Goal: Task Accomplishment & Management: Complete application form

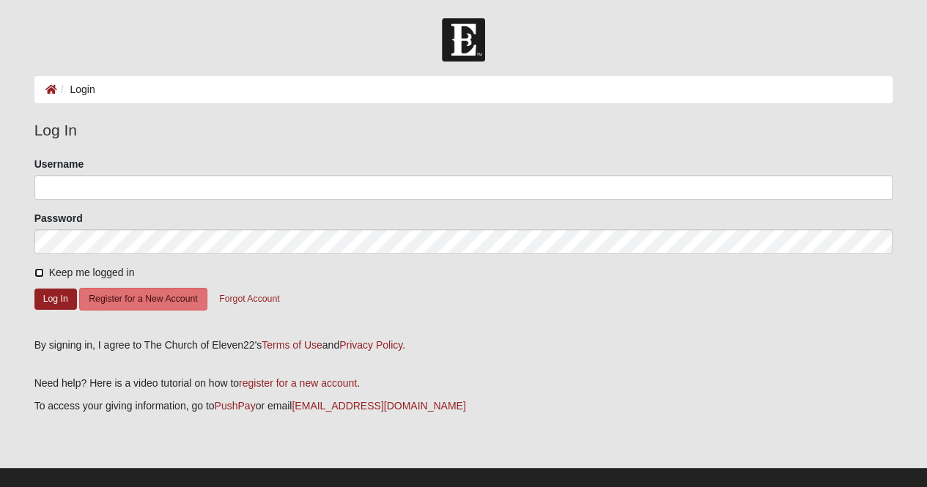
click at [40, 272] on input "Keep me logged in" at bounding box center [39, 273] width 10 height 10
checkbox input "true"
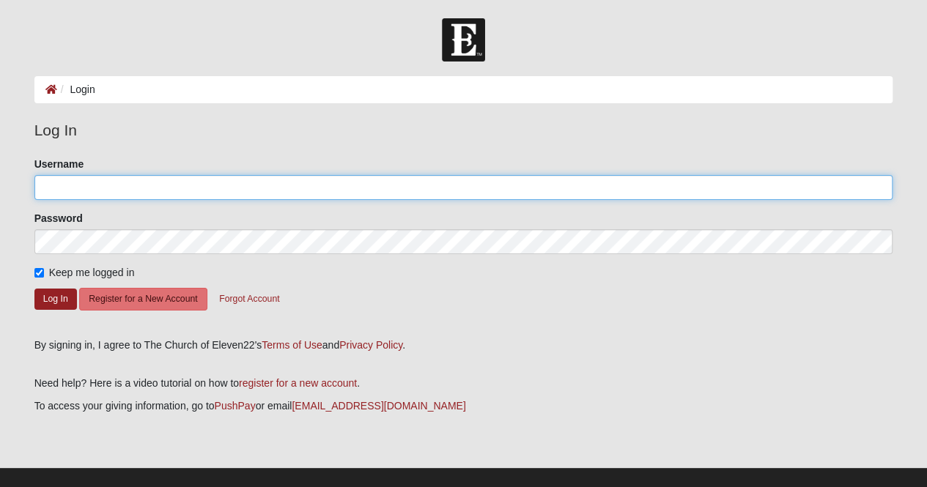
click at [91, 184] on input "Username" at bounding box center [463, 187] width 859 height 25
type input "vivhelwig@hotmail.com"
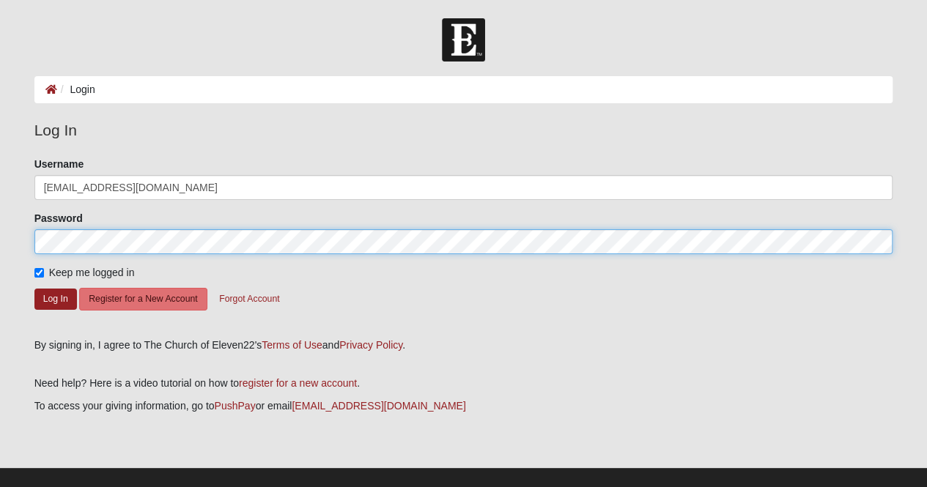
click at [34, 289] on button "Log In" at bounding box center [55, 299] width 42 height 21
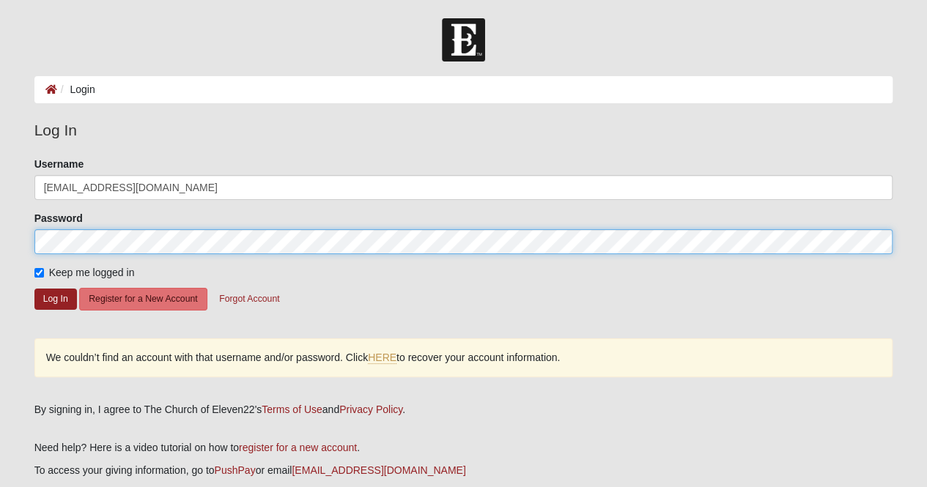
click at [0, 233] on form "Log In Login Login Error Log In Please correct the following: Username vivhelwi…" at bounding box center [463, 294] width 927 height 552
click at [34, 289] on button "Log In" at bounding box center [55, 299] width 42 height 21
click at [0, 245] on form "Log In Login Login Error Log In Please correct the following: Username vivhelwi…" at bounding box center [463, 294] width 927 height 552
click at [34, 289] on button "Log In" at bounding box center [55, 299] width 42 height 21
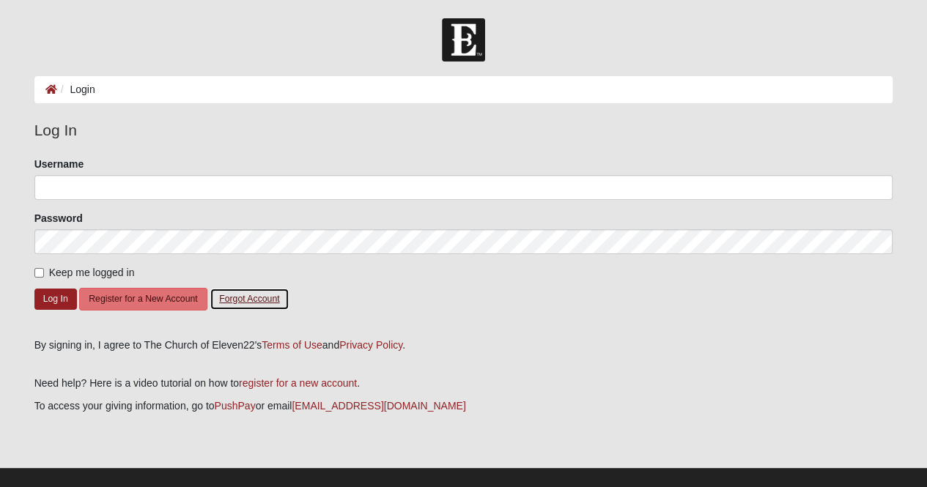
click at [261, 295] on button "Forgot Account" at bounding box center [249, 299] width 79 height 23
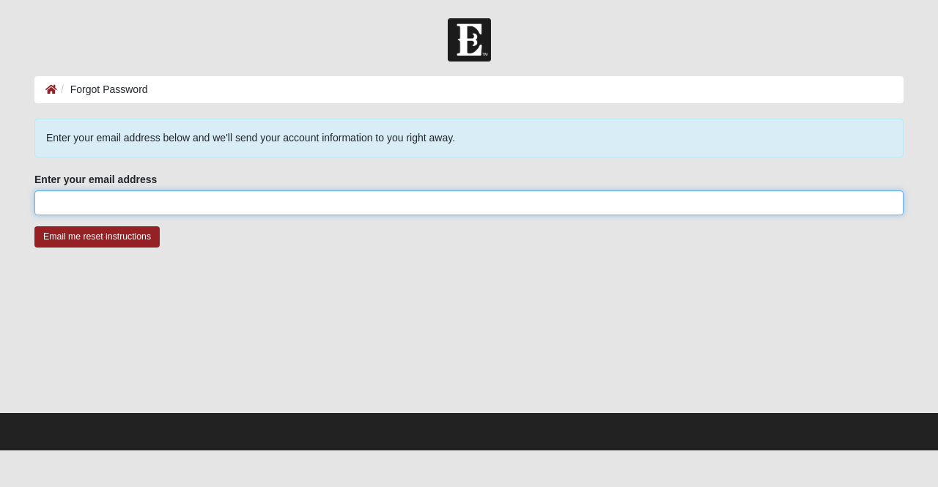
click at [116, 201] on input "Enter your email address" at bounding box center [468, 202] width 869 height 25
type input "[EMAIL_ADDRESS][DOMAIN_NAME]"
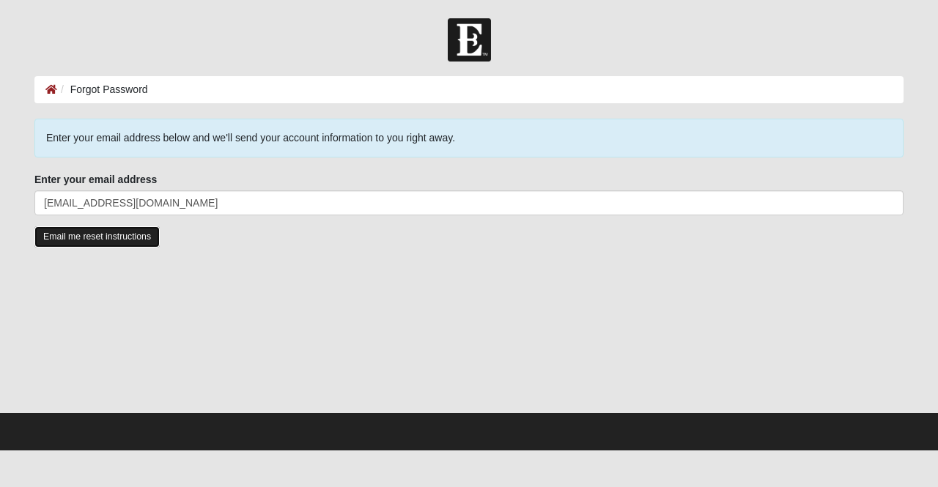
click at [120, 234] on input "Email me reset instructions" at bounding box center [96, 236] width 125 height 21
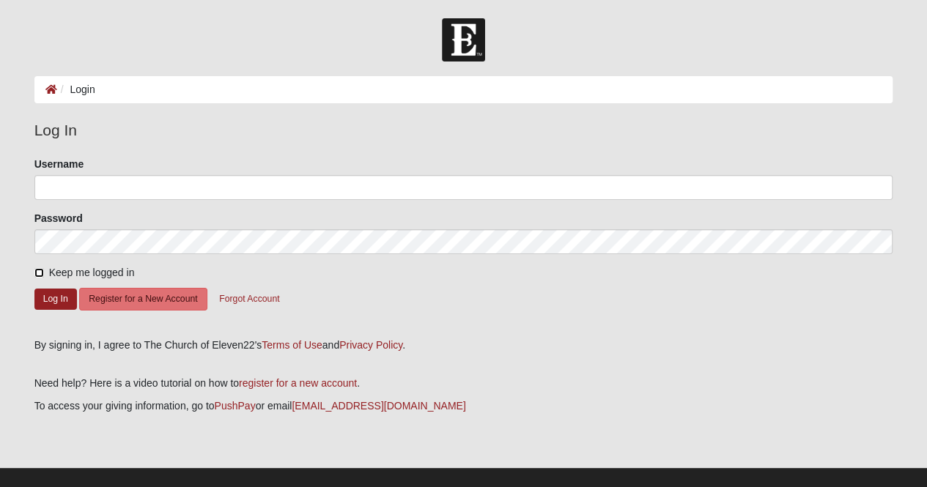
click at [39, 273] on input "Keep me logged in" at bounding box center [39, 273] width 10 height 10
checkbox input "true"
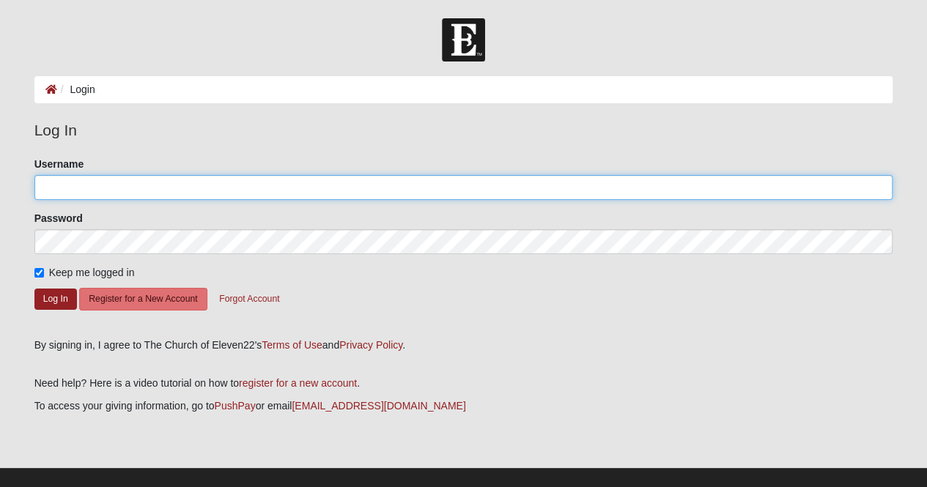
click at [90, 193] on input "Username" at bounding box center [463, 187] width 859 height 25
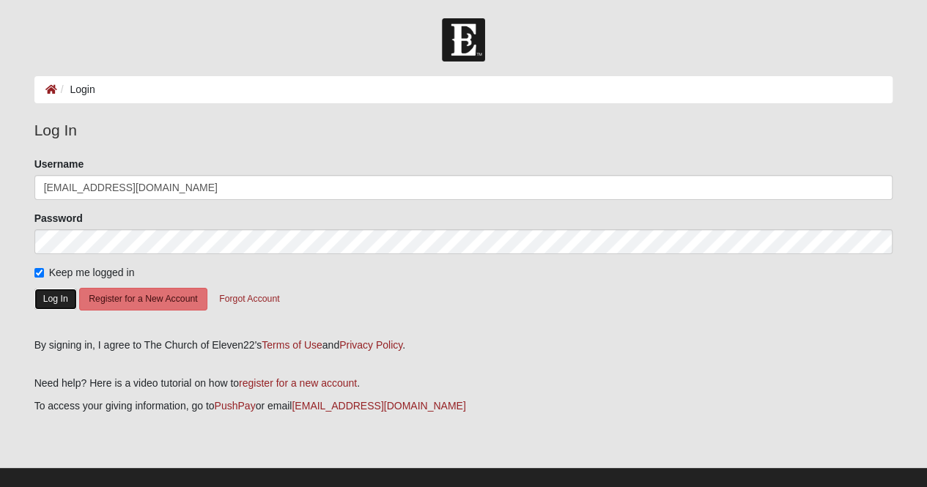
click at [51, 298] on button "Log In" at bounding box center [55, 299] width 42 height 21
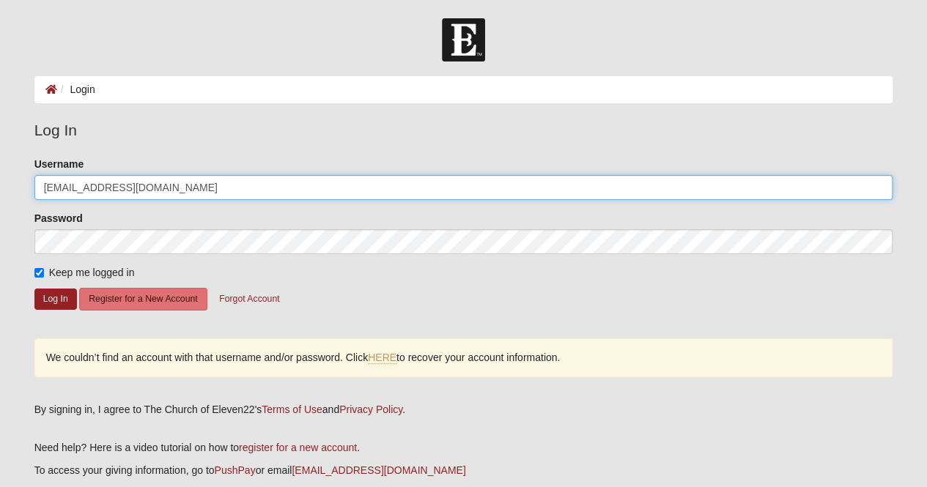
drag, startPoint x: 94, startPoint y: 182, endPoint x: 1, endPoint y: 175, distance: 93.3
click at [0, 175] on form "Log In Login Login Error Log In Please correct the following: Username vivhelwi…" at bounding box center [463, 294] width 927 height 552
type input "vhelwig"
click at [34, 289] on button "Log In" at bounding box center [55, 299] width 42 height 21
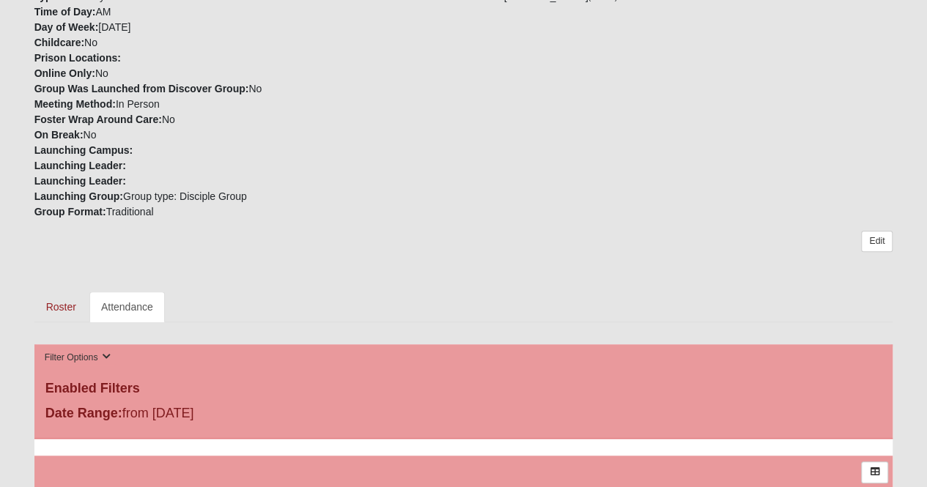
scroll to position [733, 0]
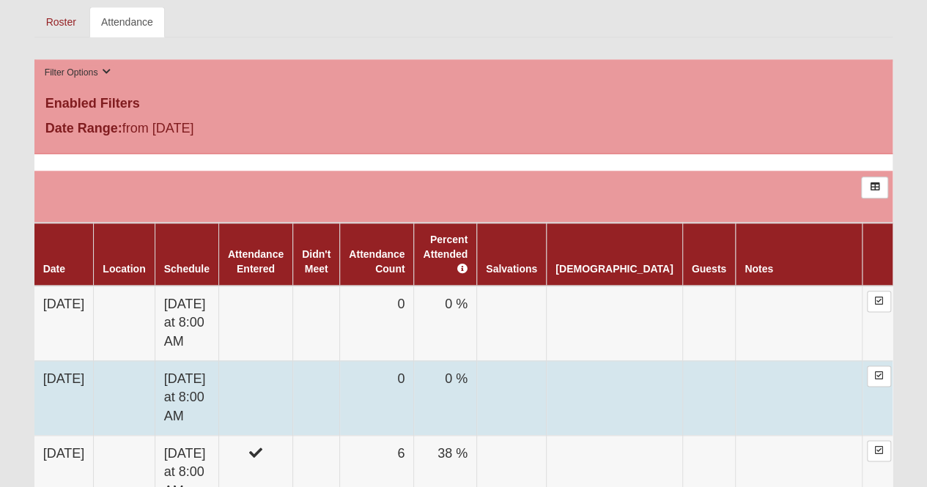
click at [400, 360] on td "0" at bounding box center [377, 397] width 74 height 75
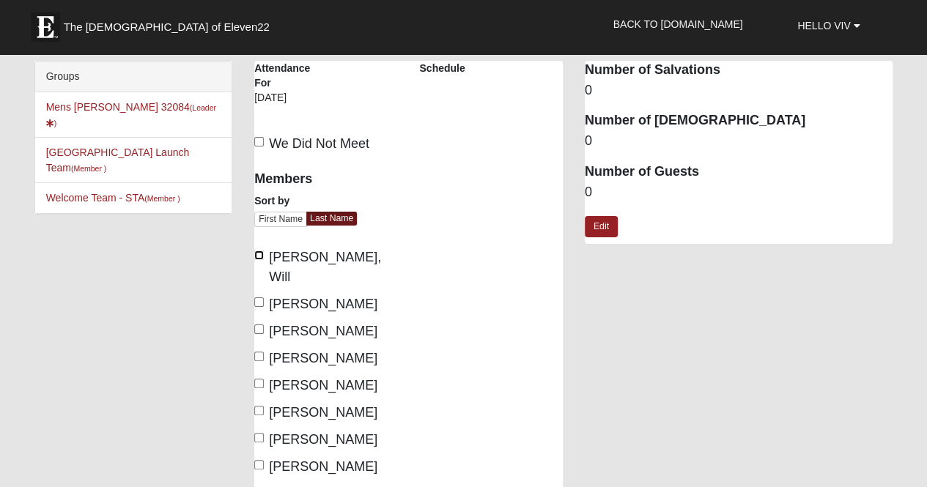
click at [258, 253] on input "Bookhout, Will" at bounding box center [259, 256] width 10 height 10
checkbox input "true"
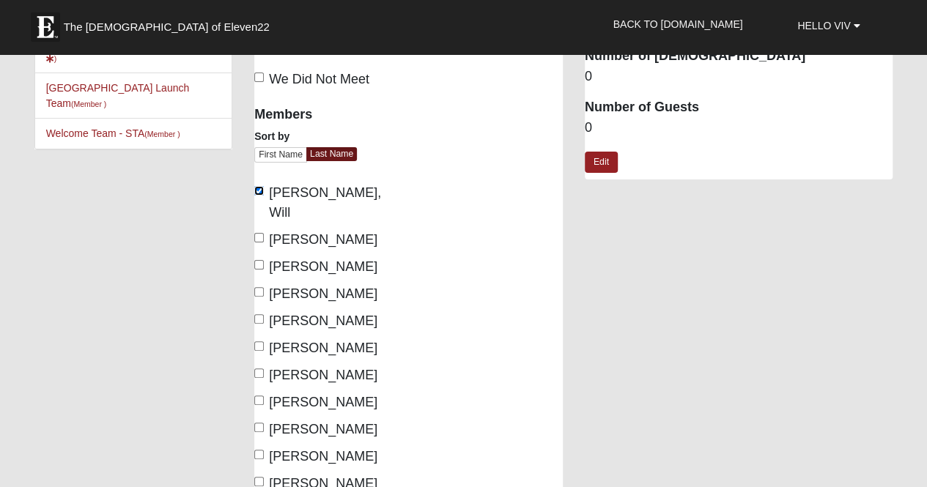
scroll to position [147, 0]
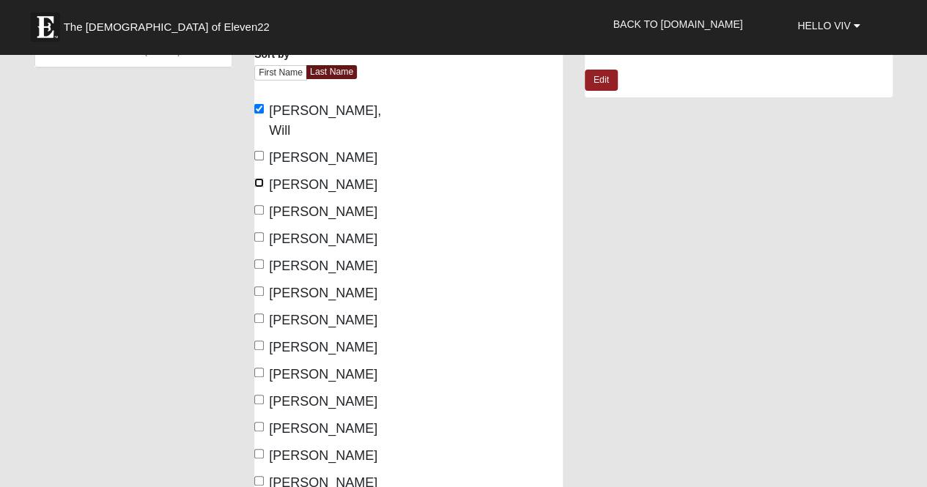
click at [259, 178] on input "Chandra, Naveen" at bounding box center [259, 183] width 10 height 10
checkbox input "true"
click at [256, 232] on input "Coccoluto, Joe" at bounding box center [259, 237] width 10 height 10
checkbox input "true"
click at [256, 259] on input "DellaVecchia, Peter" at bounding box center [259, 264] width 10 height 10
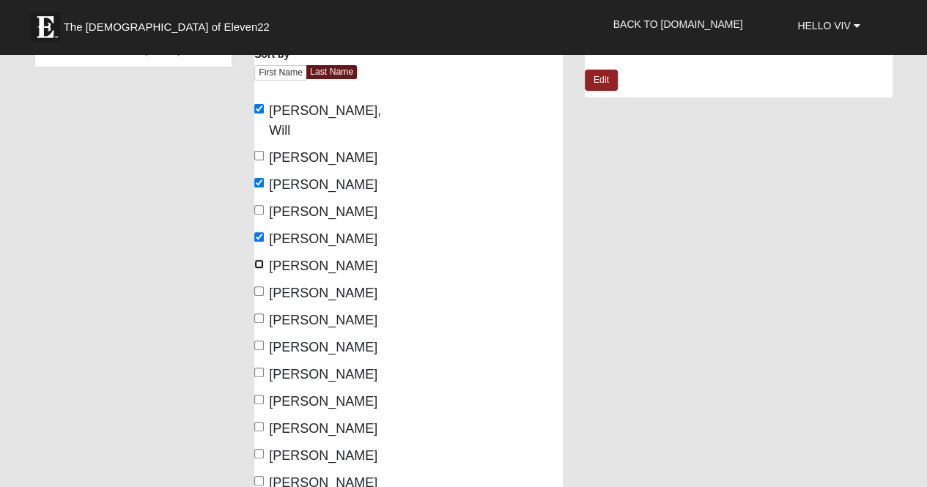
checkbox input "true"
click at [258, 286] on input "Helwig, Viv" at bounding box center [259, 291] width 10 height 10
checkbox input "true"
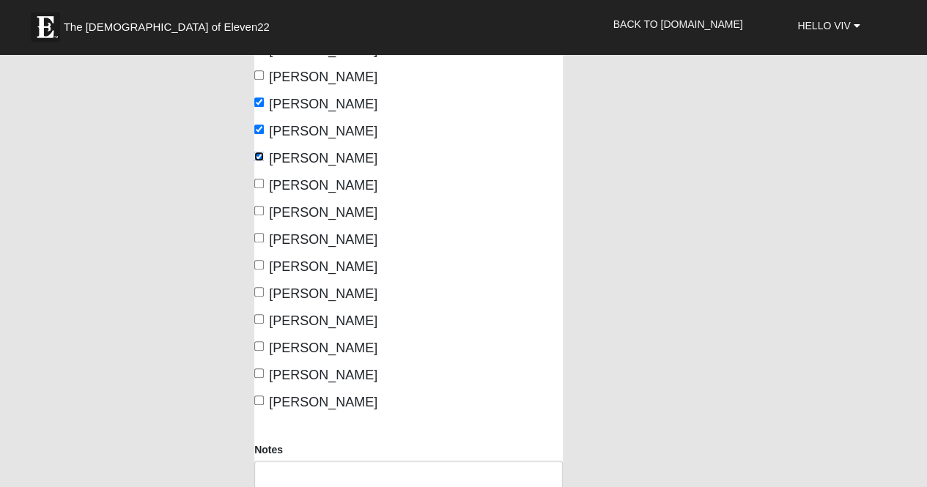
scroll to position [293, 0]
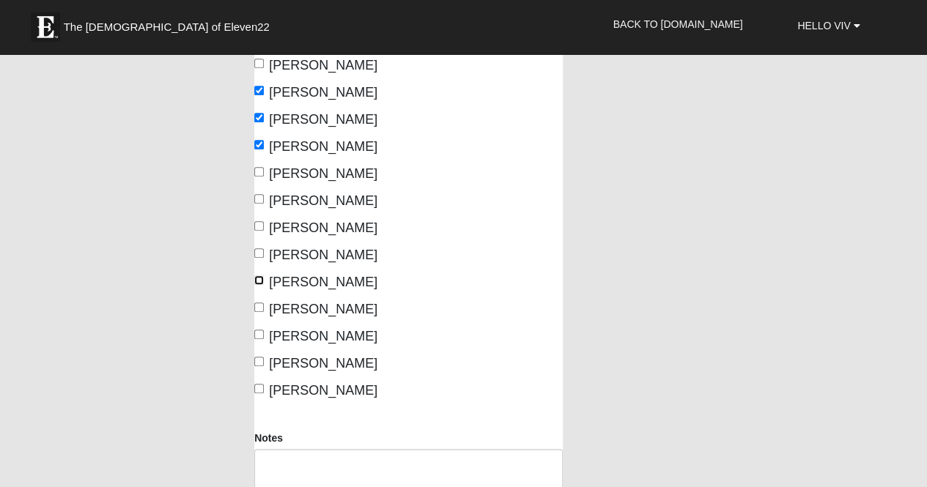
click at [259, 275] on input "Phillips, Zach" at bounding box center [259, 280] width 10 height 10
checkbox input "true"
click at [255, 303] on input "Sims, Andy" at bounding box center [259, 308] width 10 height 10
checkbox input "true"
click at [258, 357] on input "Voguit, Steve" at bounding box center [259, 362] width 10 height 10
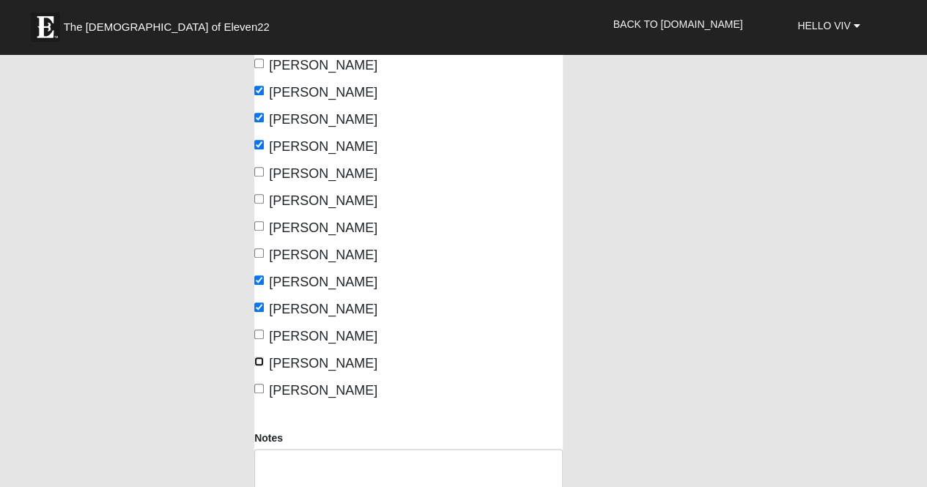
checkbox input "true"
click at [256, 384] on input "Wallace, Brad" at bounding box center [259, 389] width 10 height 10
checkbox input "true"
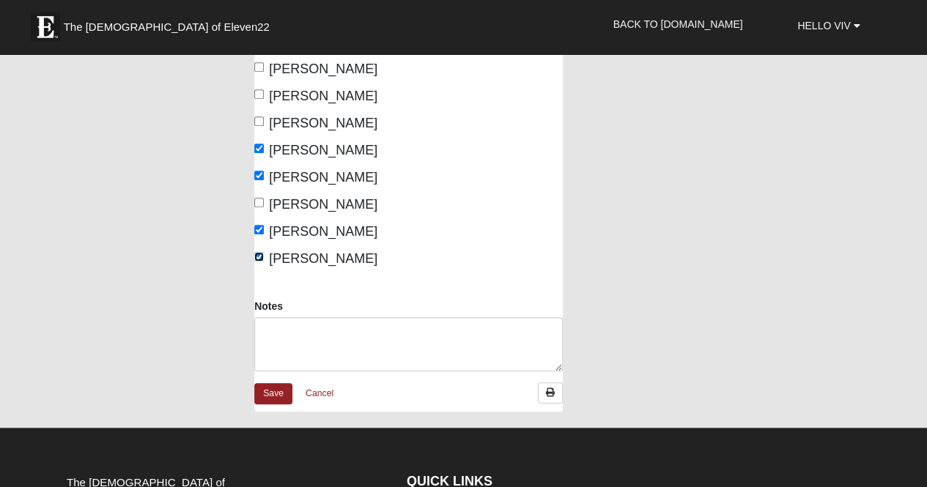
scroll to position [440, 0]
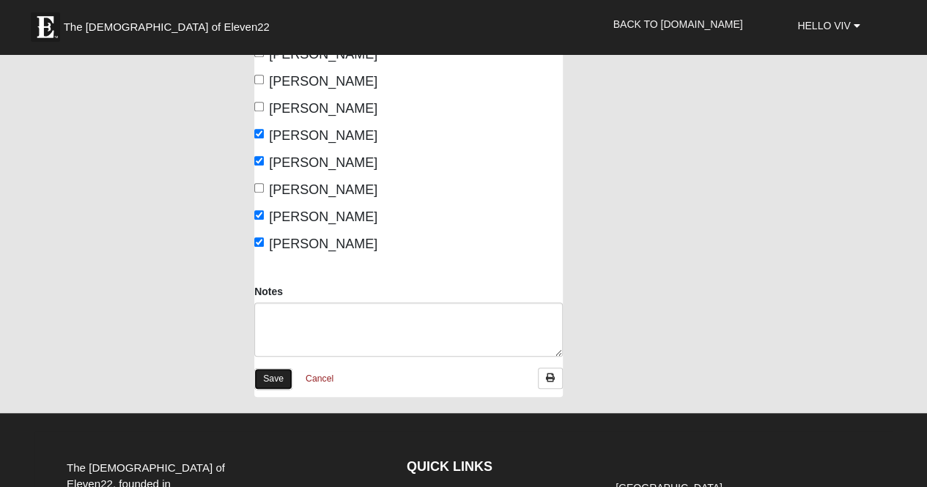
click at [270, 368] on link "Save" at bounding box center [273, 378] width 38 height 21
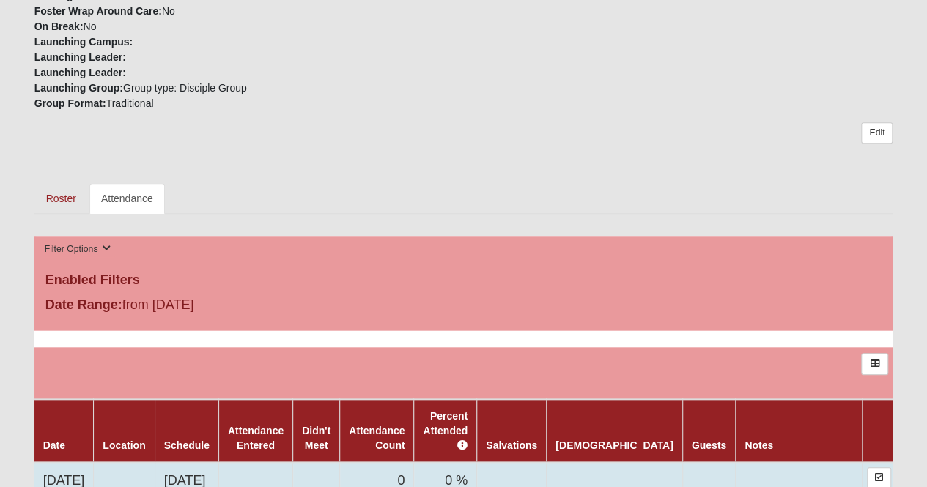
scroll to position [659, 0]
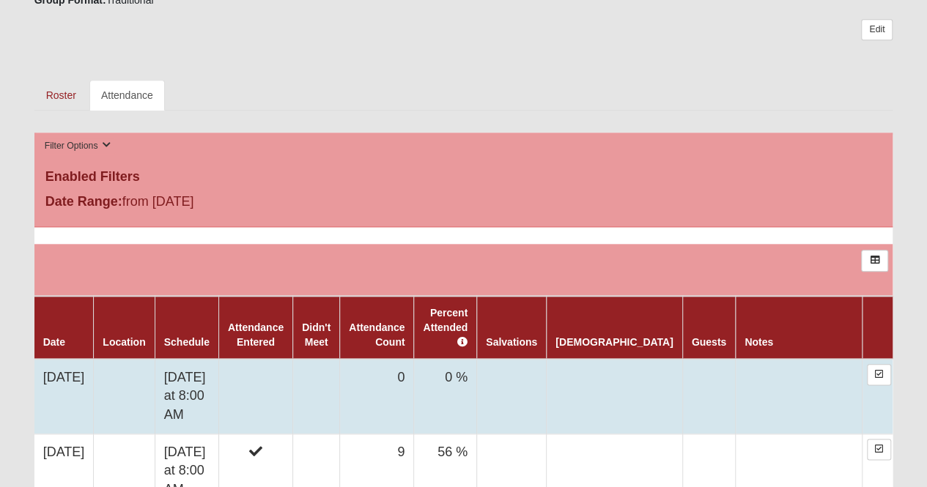
click at [292, 364] on td at bounding box center [255, 396] width 74 height 75
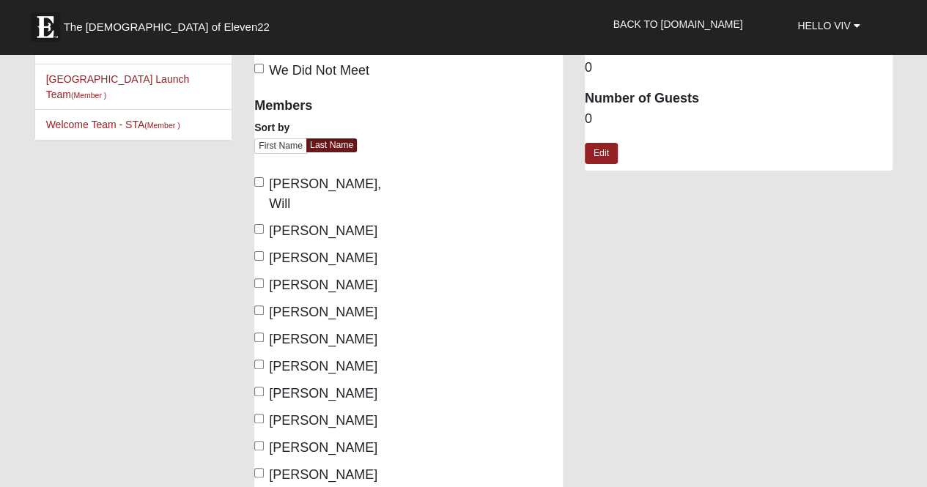
scroll to position [366, 0]
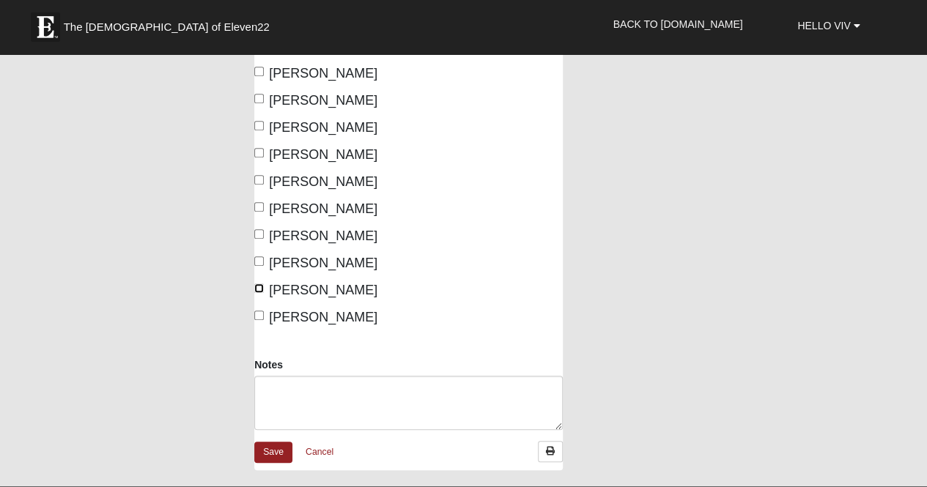
click at [262, 283] on input "Voguit, Steve" at bounding box center [259, 288] width 10 height 10
checkbox input "true"
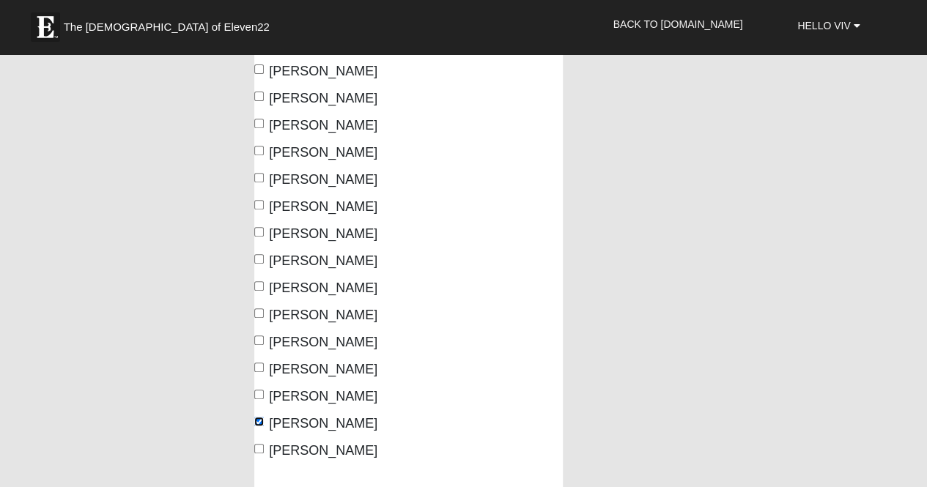
scroll to position [220, 0]
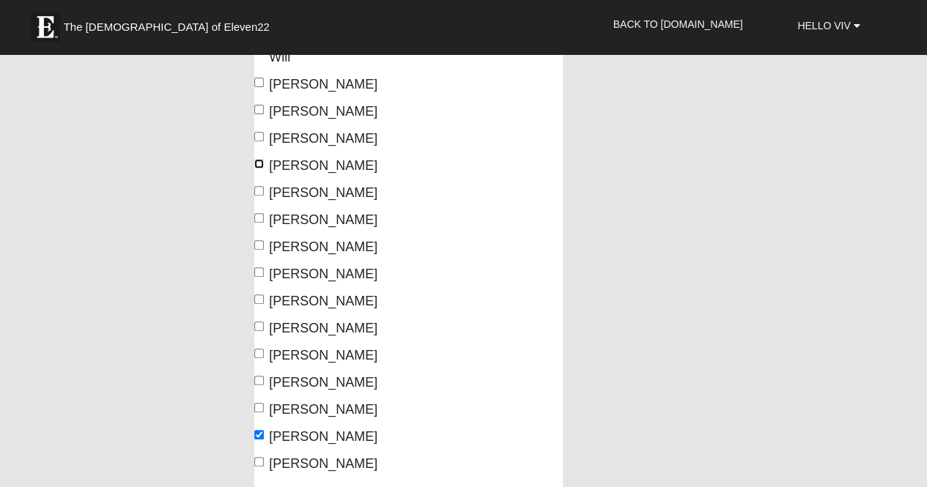
click at [261, 159] on input "Coccoluto, Joe" at bounding box center [259, 164] width 10 height 10
checkbox input "true"
click at [261, 457] on input "Wallace, Brad" at bounding box center [259, 462] width 10 height 10
checkbox input "true"
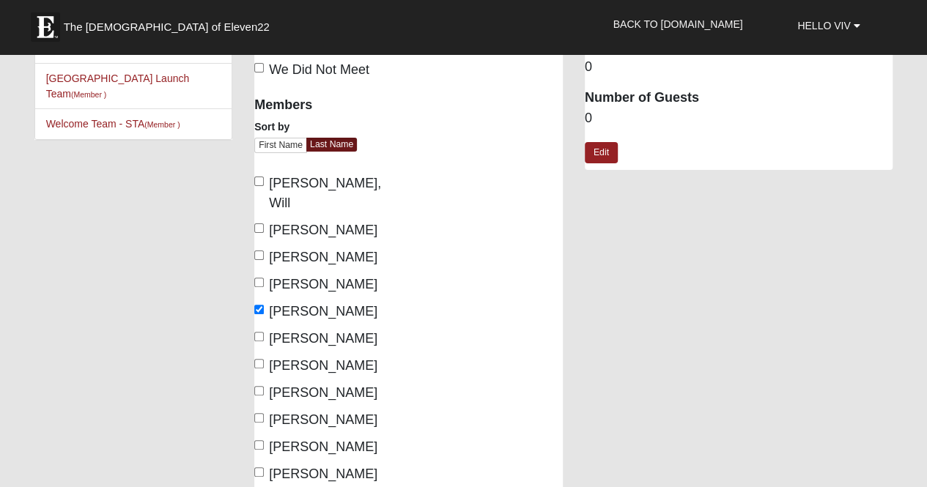
scroll to position [73, 0]
click at [258, 224] on input "Butler, Brad" at bounding box center [259, 229] width 10 height 10
checkbox input "true"
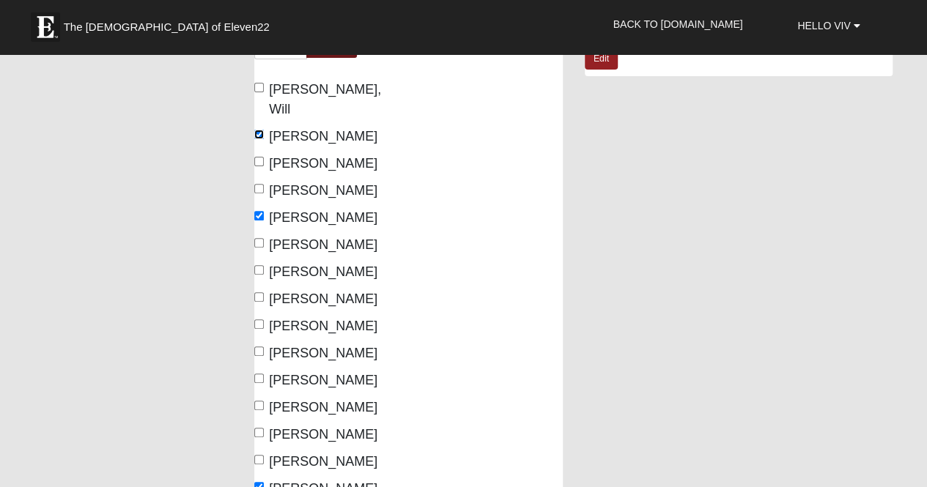
scroll to position [147, 0]
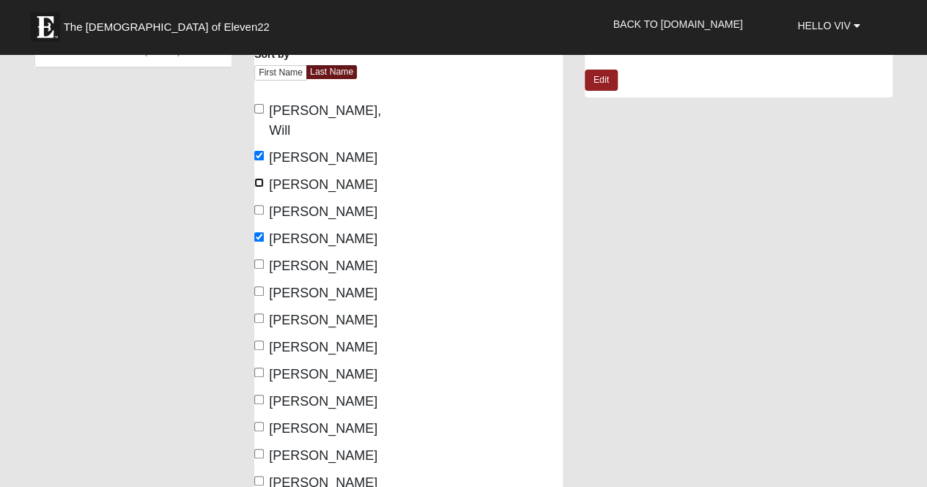
click at [259, 178] on input "Chandra, Naveen" at bounding box center [259, 183] width 10 height 10
checkbox input "true"
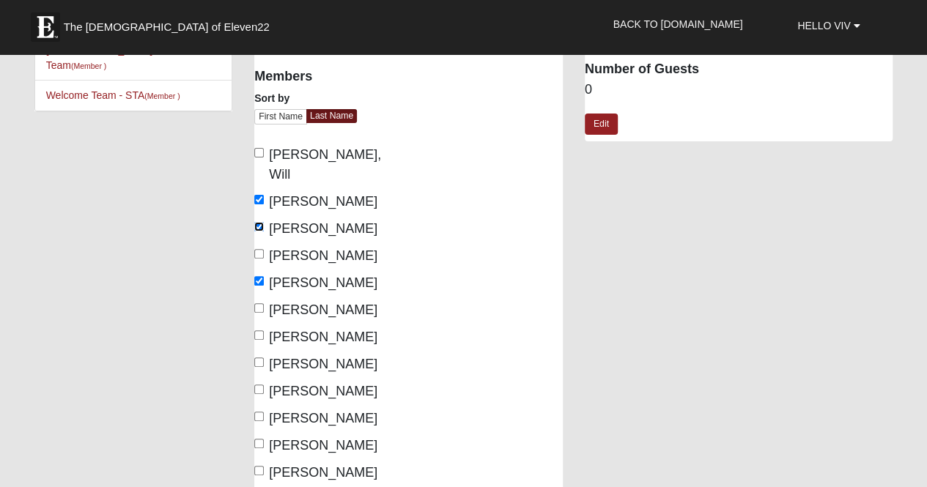
scroll to position [73, 0]
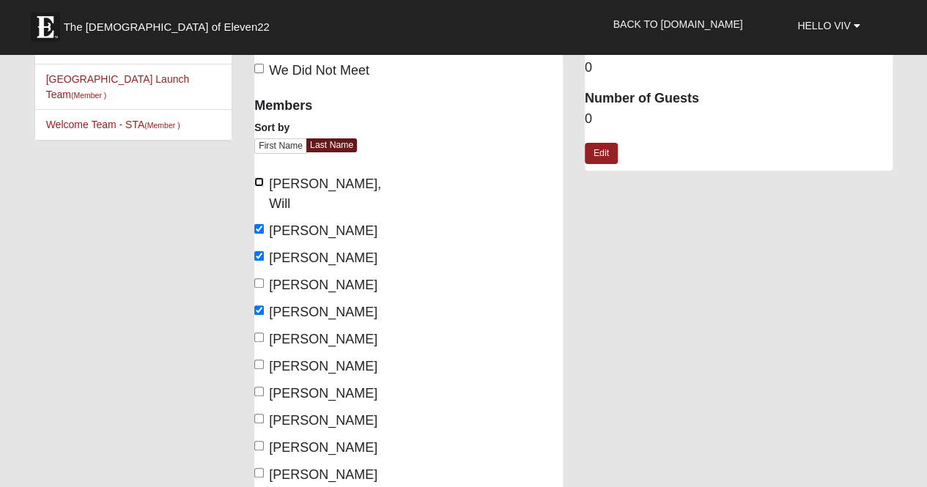
click at [258, 182] on input "Bookhout, Will" at bounding box center [259, 182] width 10 height 10
checkbox input "true"
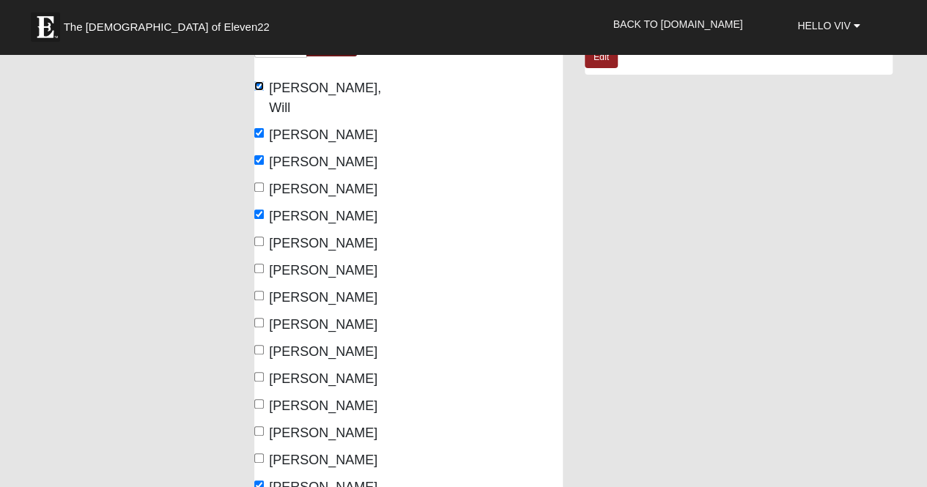
scroll to position [147, 0]
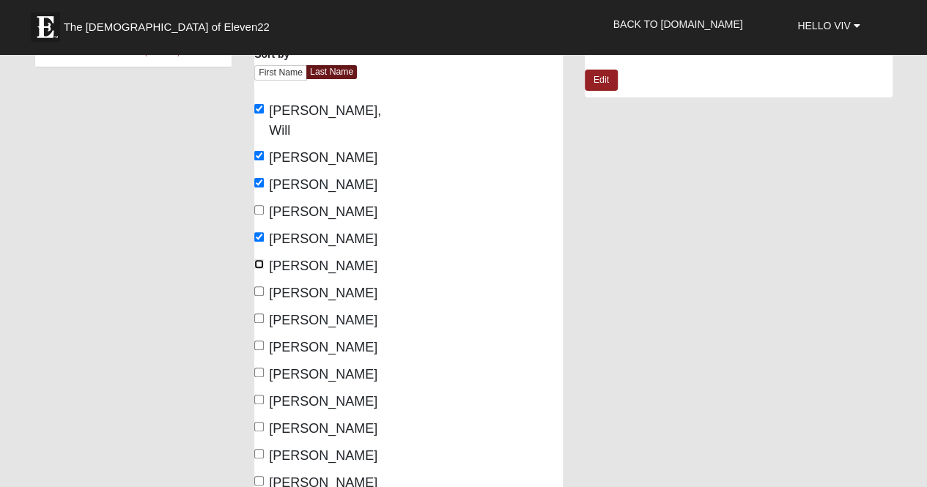
click at [256, 259] on input "DellaVecchia, Peter" at bounding box center [259, 264] width 10 height 10
checkbox input "true"
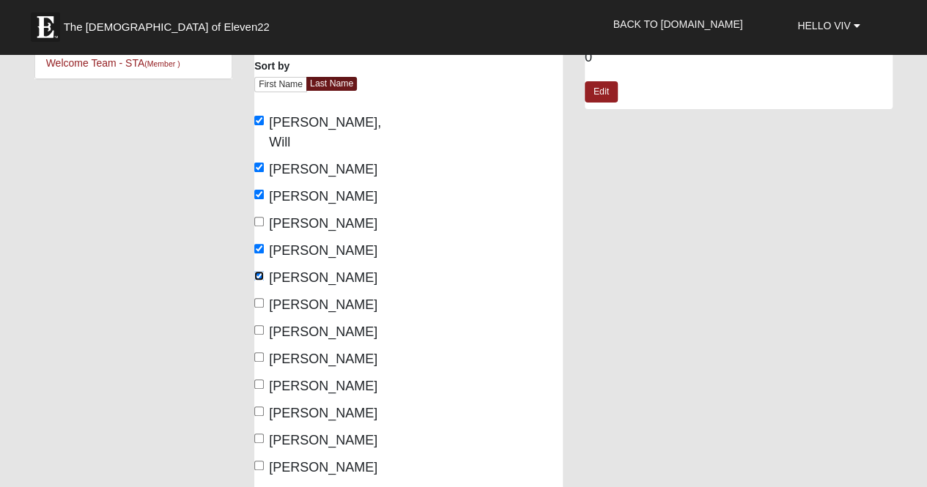
scroll to position [366, 0]
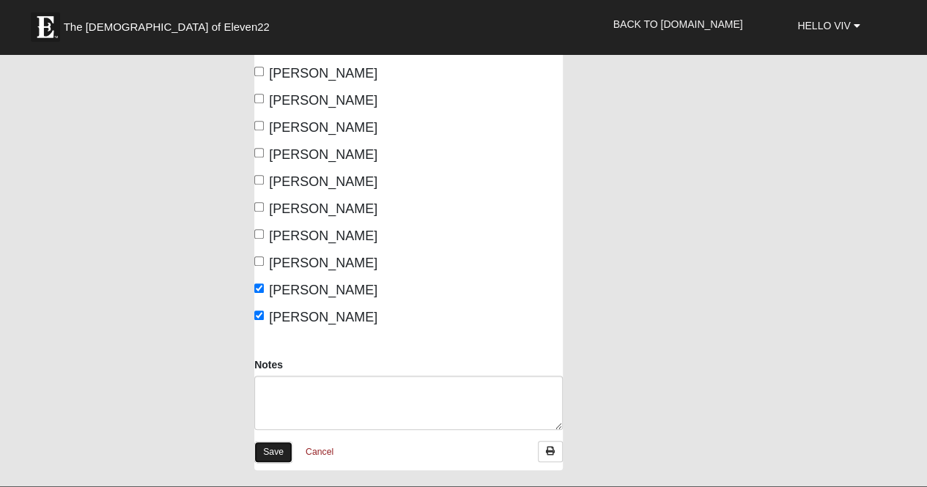
click at [276, 442] on link "Save" at bounding box center [273, 452] width 38 height 21
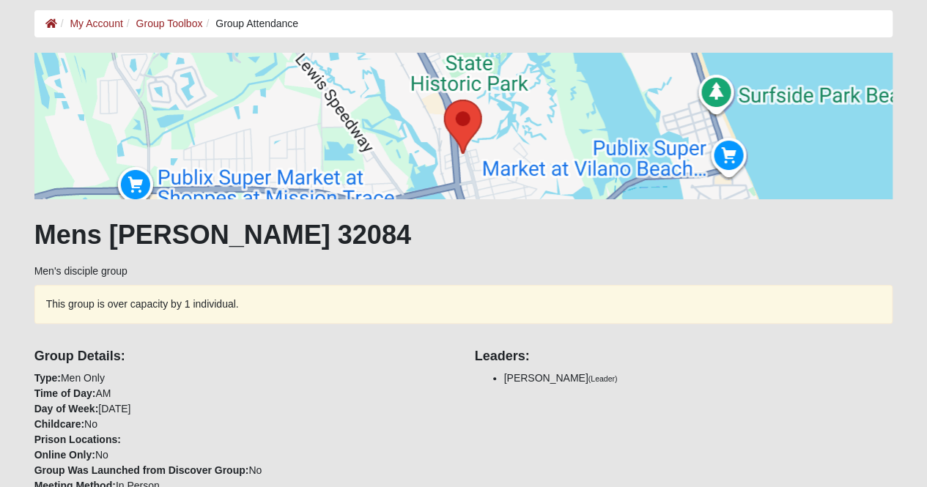
scroll to position [366, 0]
